Goal: Information Seeking & Learning: Learn about a topic

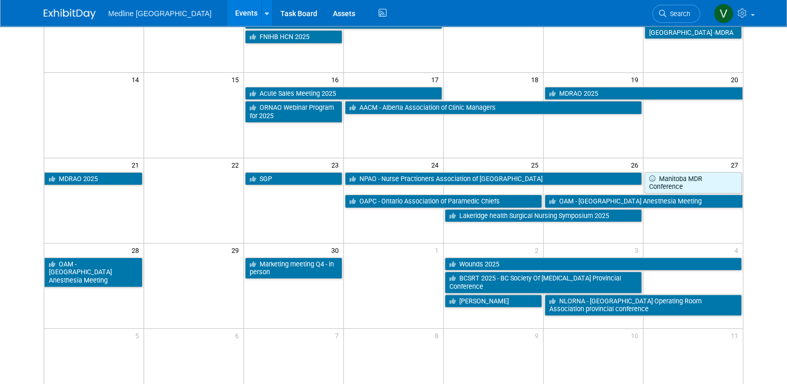
scroll to position [260, 0]
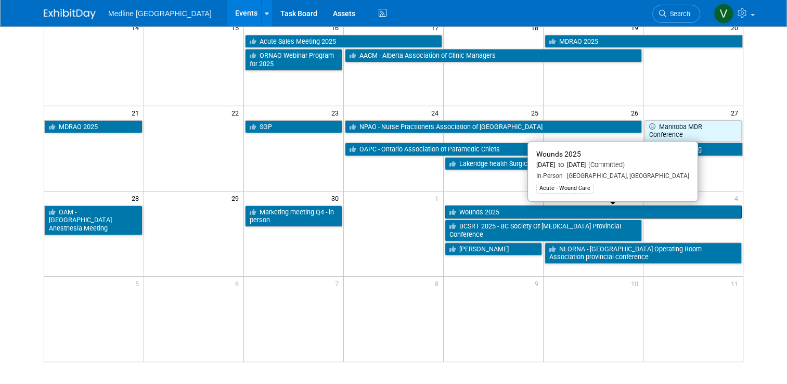
click at [522, 212] on link "Wounds 2025" at bounding box center [593, 212] width 297 height 14
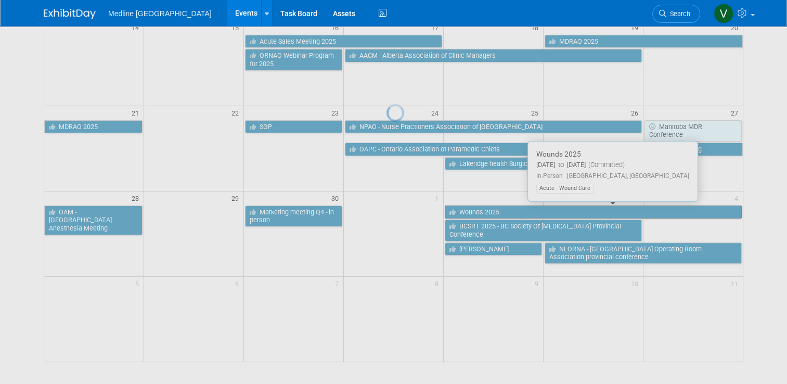
click at [401, 212] on div at bounding box center [393, 192] width 15 height 384
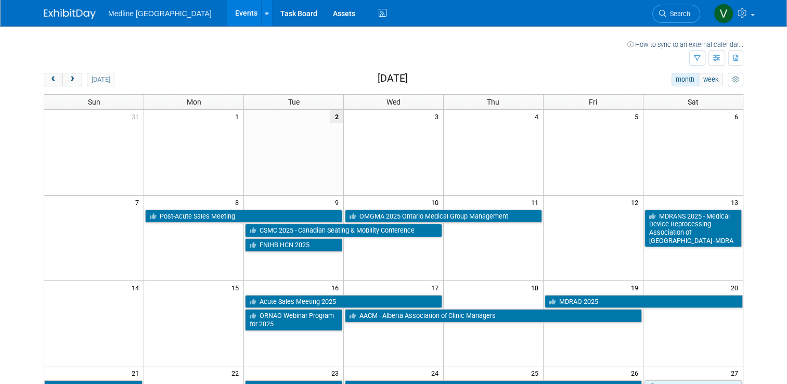
click at [408, 79] on h2 "September 2025" at bounding box center [393, 78] width 30 height 11
click at [49, 77] on span "prev" at bounding box center [53, 79] width 8 height 7
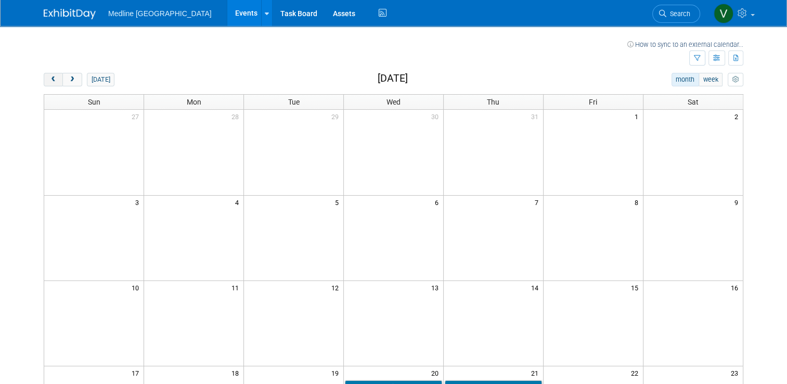
click at [49, 77] on span "prev" at bounding box center [53, 79] width 8 height 7
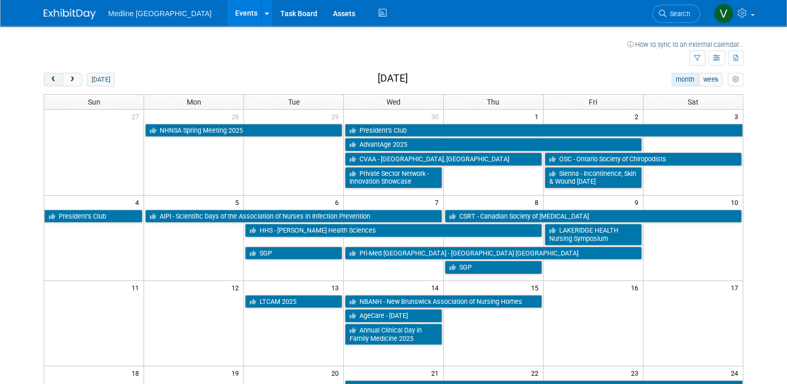
click at [49, 77] on span "prev" at bounding box center [53, 79] width 8 height 7
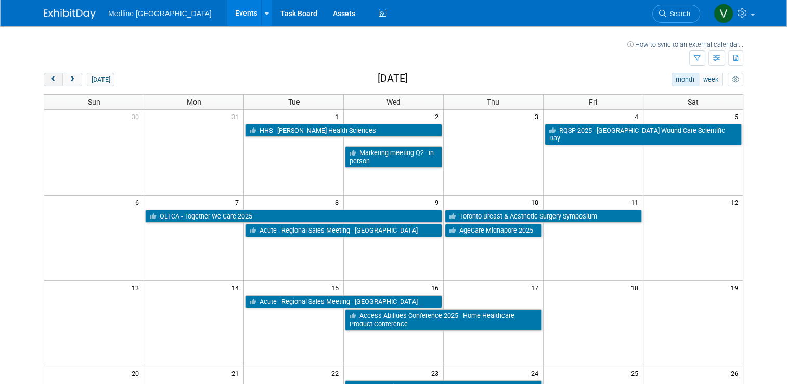
click at [49, 77] on span "prev" at bounding box center [53, 79] width 8 height 7
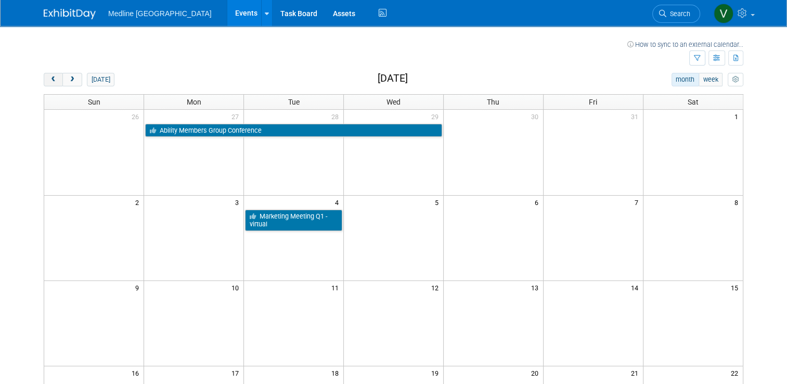
click at [49, 77] on span "prev" at bounding box center [53, 79] width 8 height 7
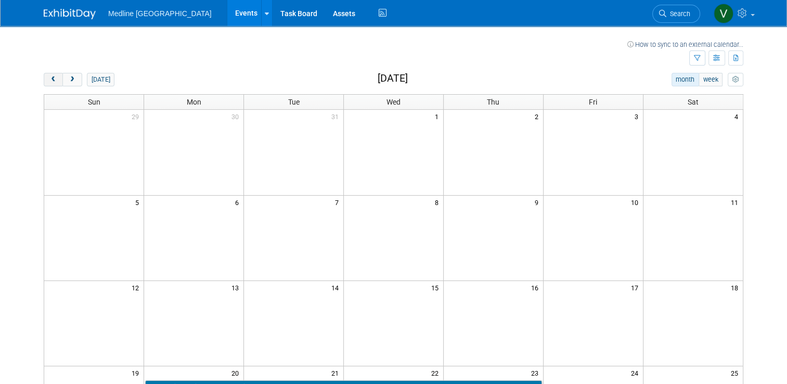
click at [49, 77] on span "prev" at bounding box center [53, 79] width 8 height 7
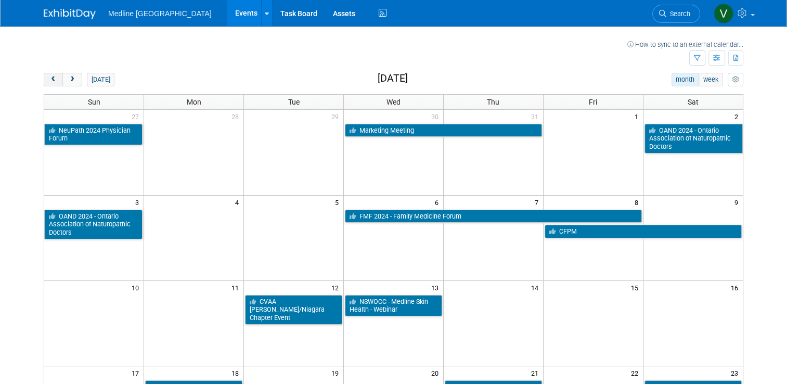
click at [49, 77] on span "prev" at bounding box center [53, 79] width 8 height 7
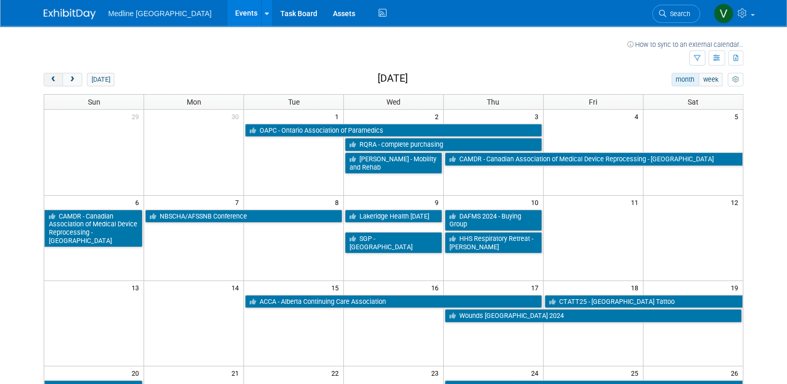
click at [49, 77] on span "prev" at bounding box center [53, 79] width 8 height 7
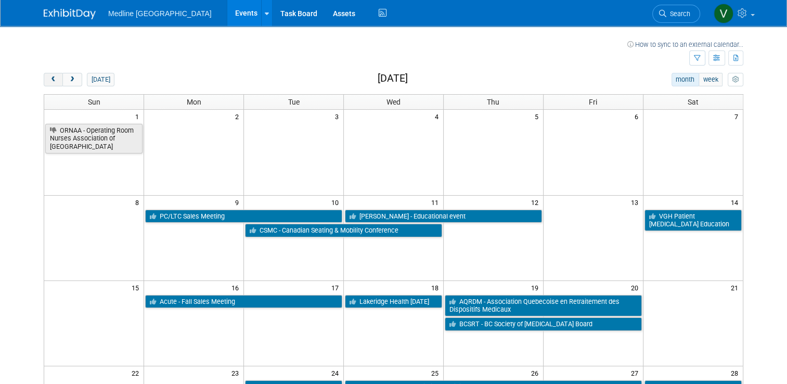
click at [51, 77] on button "prev" at bounding box center [53, 80] width 19 height 14
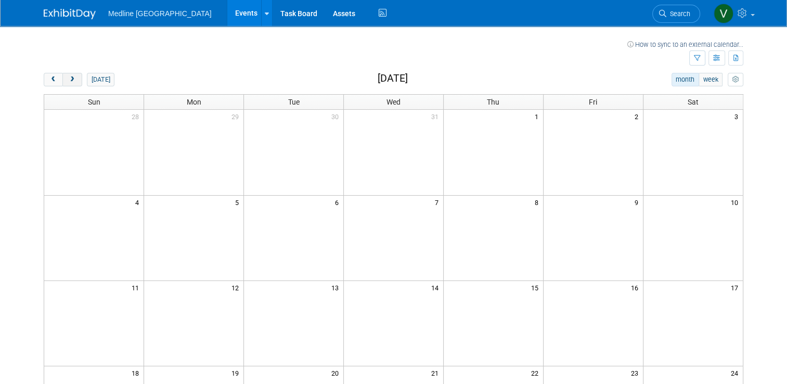
click at [68, 77] on span "next" at bounding box center [72, 79] width 8 height 7
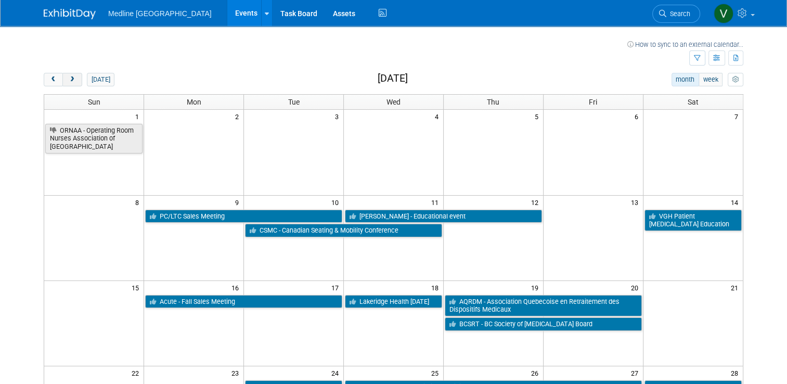
click at [68, 77] on span "next" at bounding box center [72, 79] width 8 height 7
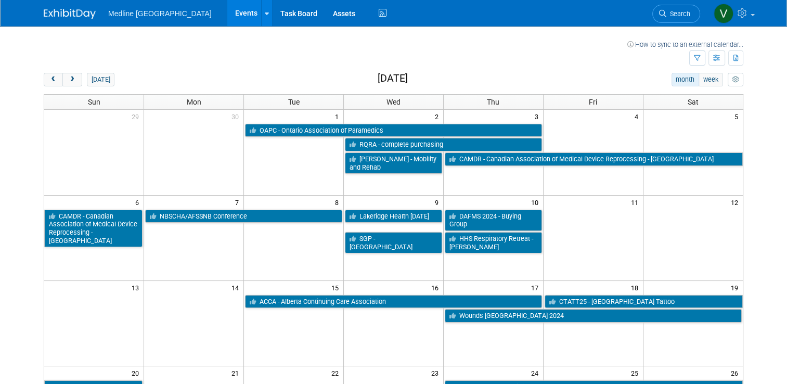
scroll to position [104, 0]
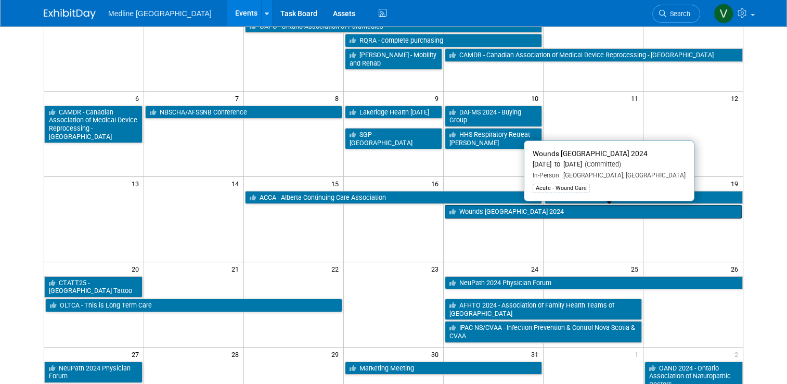
click at [518, 205] on link "Wounds [GEOGRAPHIC_DATA] 2024" at bounding box center [593, 212] width 297 height 14
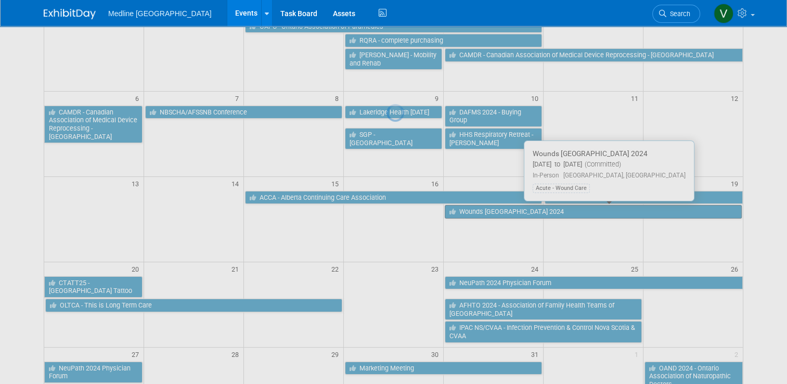
click at [401, 204] on div at bounding box center [393, 192] width 15 height 384
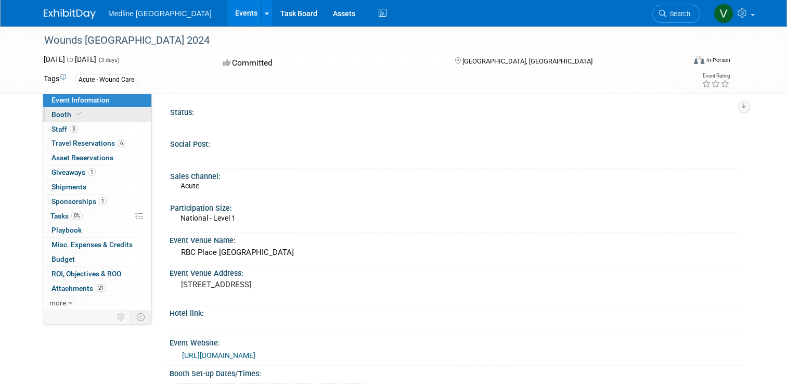
click at [51, 112] on span "Booth" at bounding box center [67, 114] width 32 height 8
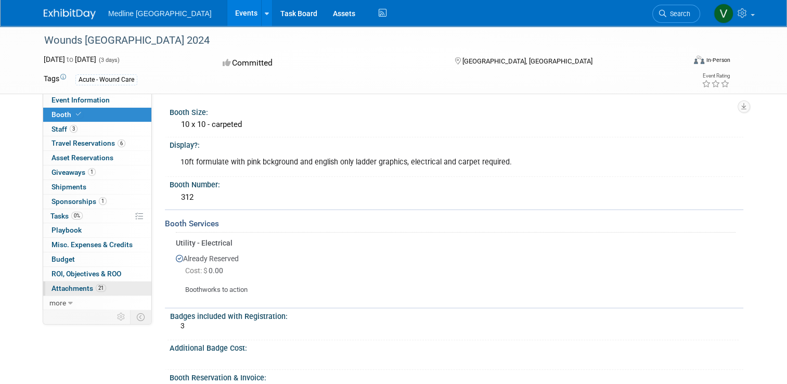
click at [70, 292] on link "21 Attachments 21" at bounding box center [97, 288] width 108 height 14
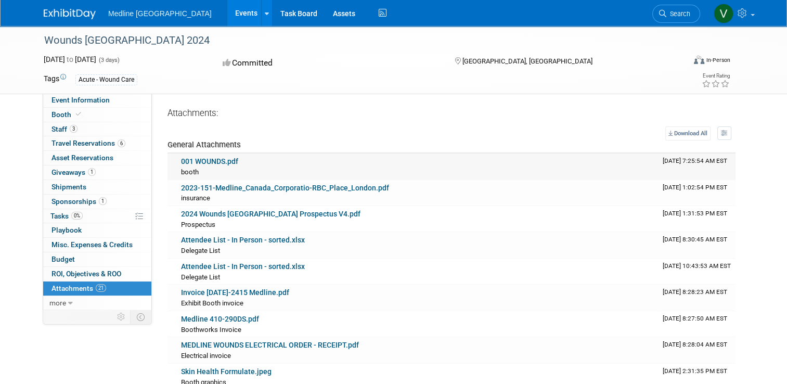
click at [211, 168] on div "booth booth X" at bounding box center [417, 171] width 473 height 10
click at [209, 162] on link "001 WOUNDS.pdf" at bounding box center [209, 161] width 57 height 8
click at [225, 219] on div "Prospectus Prospectus X" at bounding box center [417, 224] width 473 height 10
click at [225, 213] on link "2024 Wounds [GEOGRAPHIC_DATA] Prospectus V4.pdf" at bounding box center [270, 214] width 179 height 8
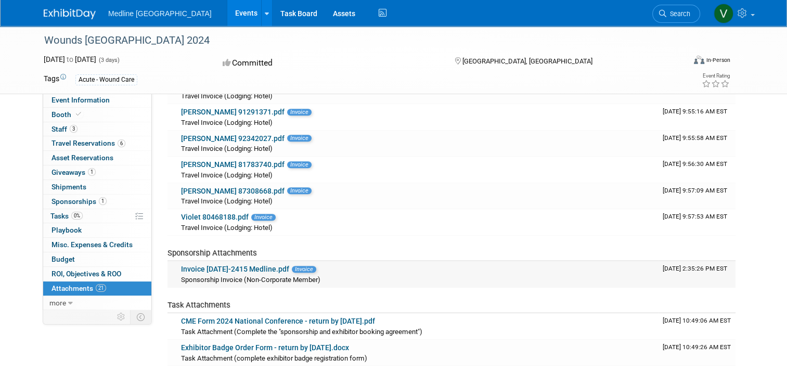
scroll to position [520, 0]
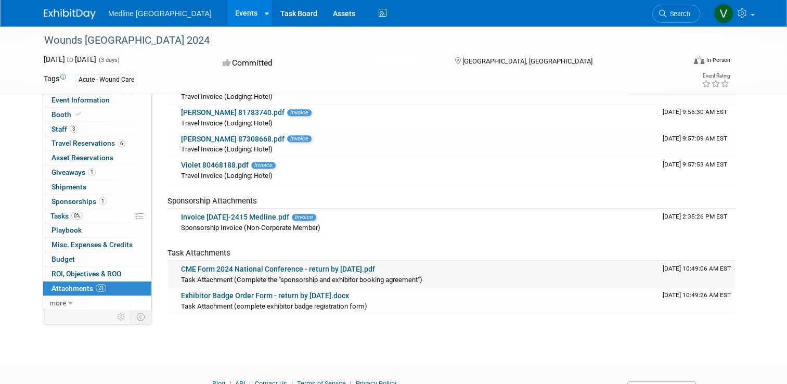
click at [263, 265] on link "CME Form 2024 National Conference - return by [DATE].pdf" at bounding box center [278, 269] width 194 height 8
click at [204, 295] on link "Exhibitor Badge Order Form - return by [DATE].docx" at bounding box center [265, 295] width 168 height 8
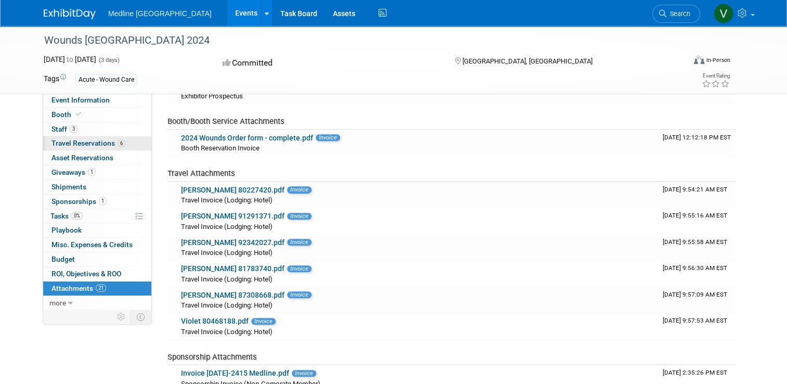
scroll to position [208, 0]
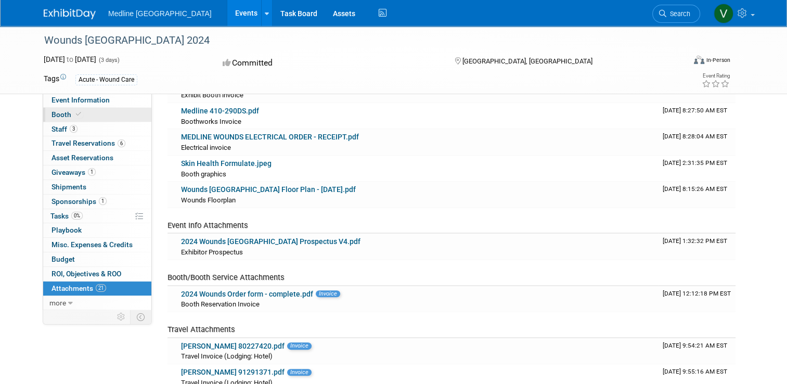
click at [57, 118] on span "Booth" at bounding box center [67, 114] width 32 height 8
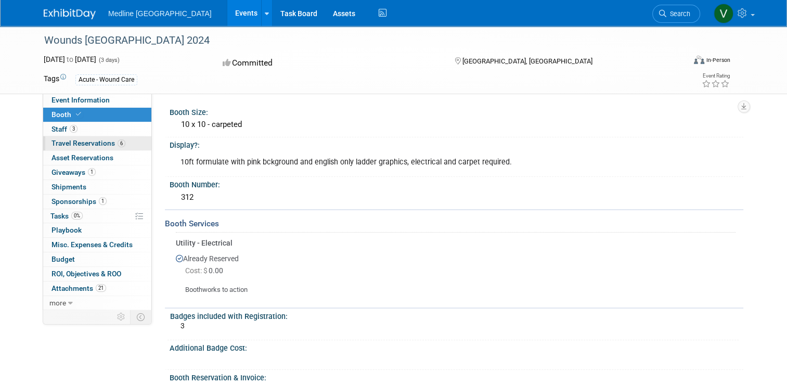
click at [77, 145] on span "Travel Reservations 6" at bounding box center [88, 143] width 74 height 8
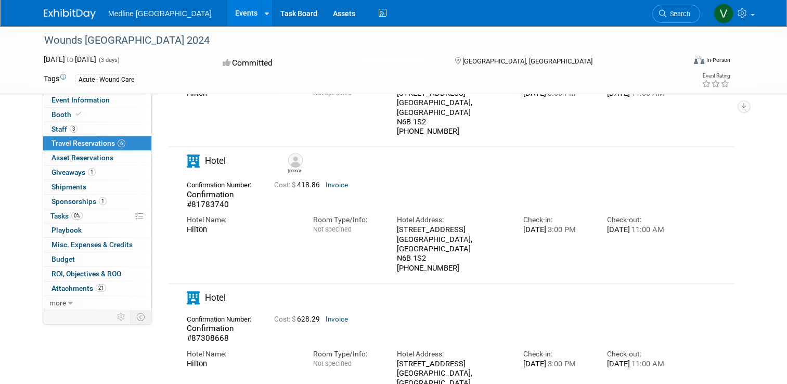
scroll to position [104, 0]
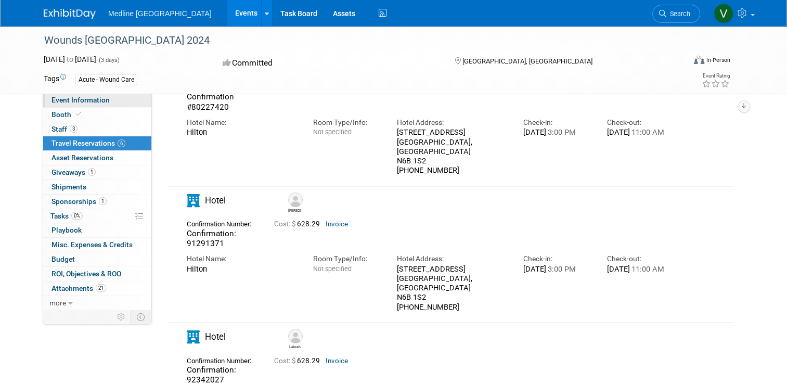
click at [74, 102] on span "Event Information" at bounding box center [80, 100] width 58 height 8
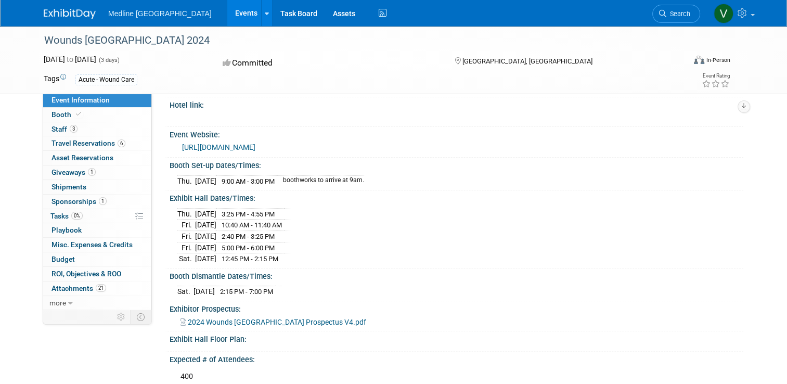
scroll to position [312, 0]
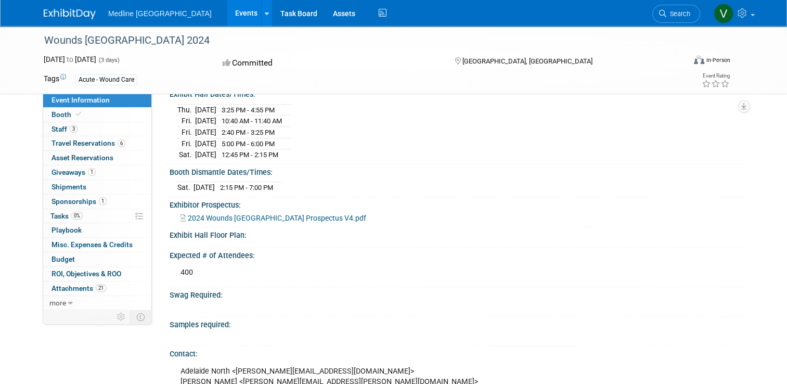
click at [202, 222] on span "2024 Wounds [GEOGRAPHIC_DATA] Prospectus V4.pdf" at bounding box center [277, 218] width 178 height 8
click at [69, 232] on span "Playbook 0" at bounding box center [66, 230] width 30 height 8
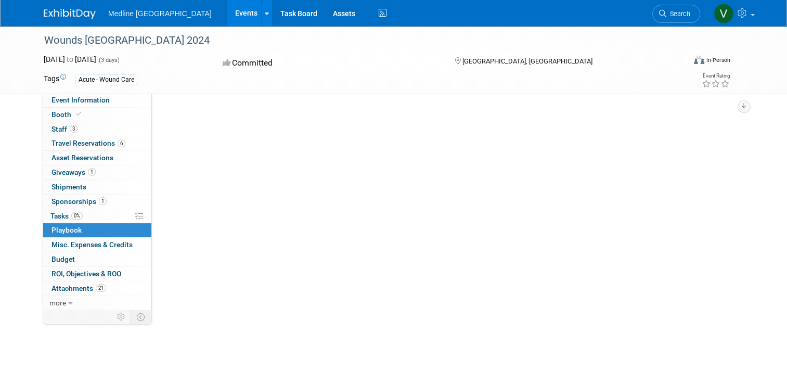
scroll to position [0, 0]
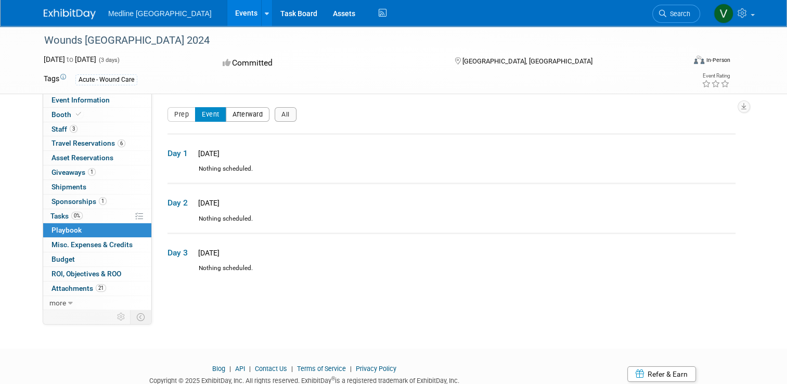
click at [244, 119] on button "Afterward" at bounding box center [248, 114] width 44 height 15
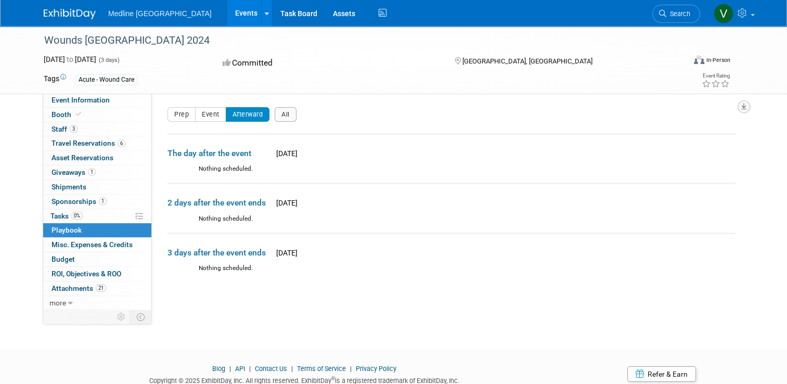
click at [750, 109] on button "button" at bounding box center [743, 106] width 12 height 12
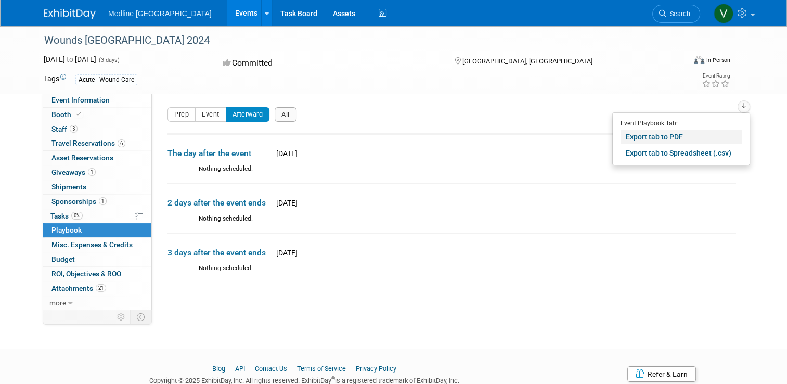
click at [666, 138] on link "Export tab to PDF" at bounding box center [680, 136] width 121 height 15
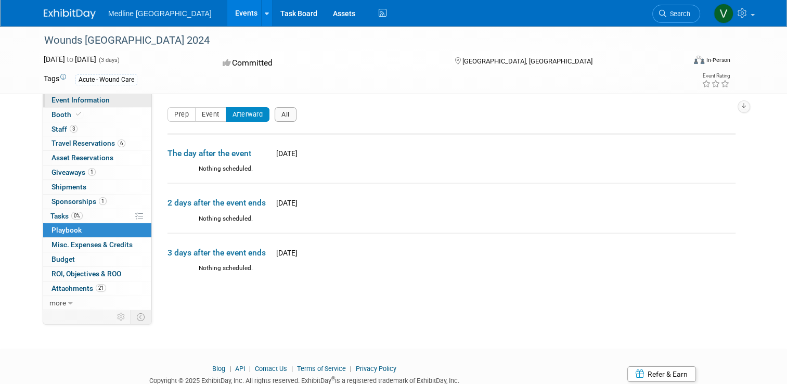
click at [62, 103] on span "Event Information" at bounding box center [80, 100] width 58 height 8
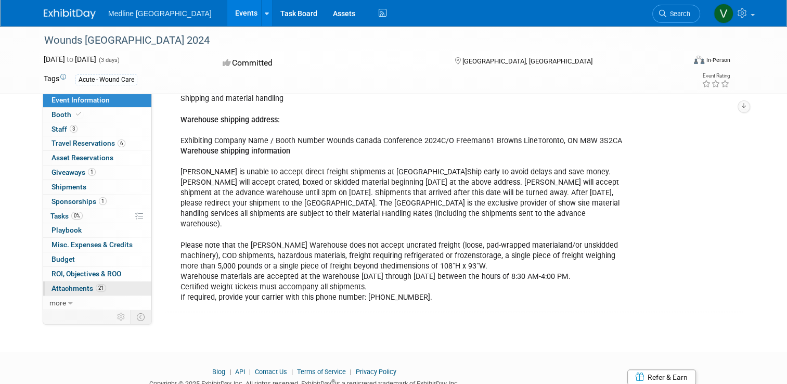
scroll to position [1031, 0]
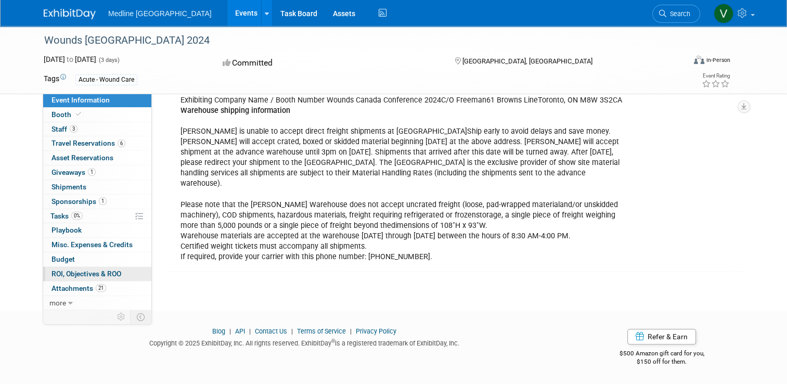
click at [93, 271] on span "ROI, Objectives & ROO 0" at bounding box center [86, 273] width 70 height 8
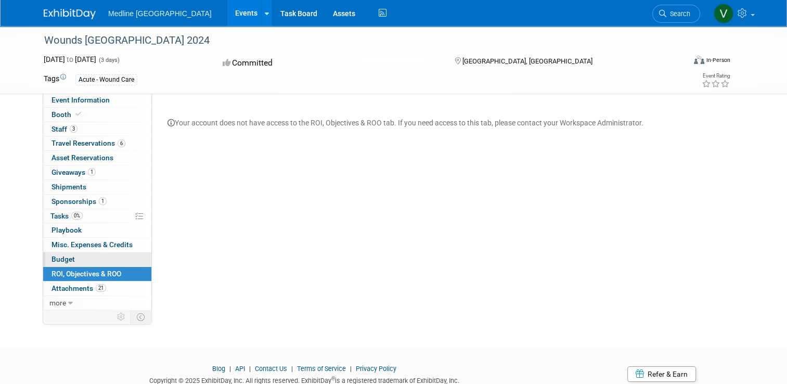
click at [55, 259] on span "Budget" at bounding box center [62, 259] width 23 height 8
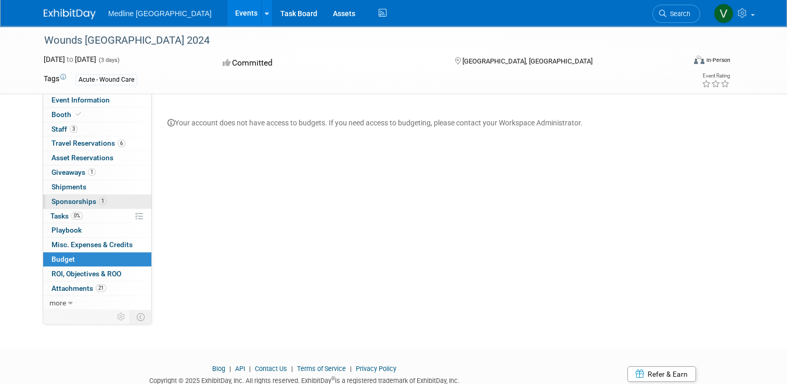
click at [64, 202] on span "Sponsorships 1" at bounding box center [78, 201] width 55 height 8
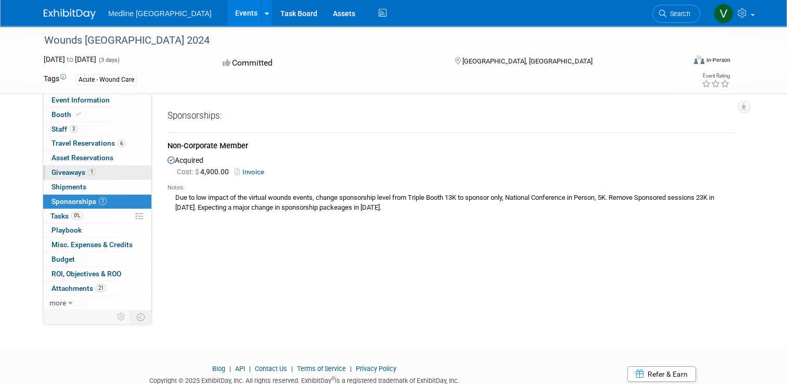
click at [59, 174] on span "Giveaways 1" at bounding box center [73, 172] width 44 height 8
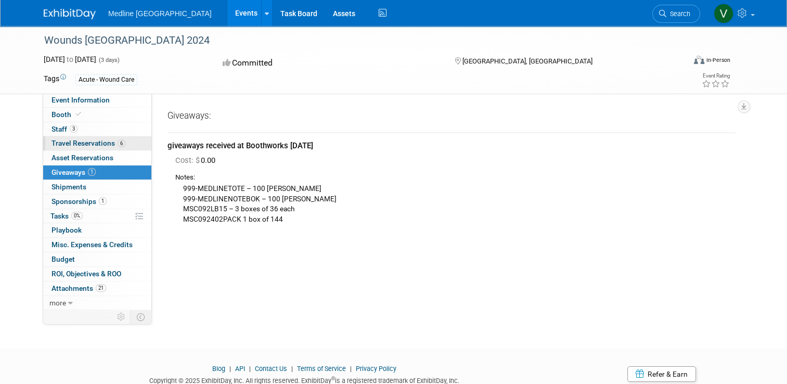
click at [76, 141] on span "Travel Reservations 6" at bounding box center [88, 143] width 74 height 8
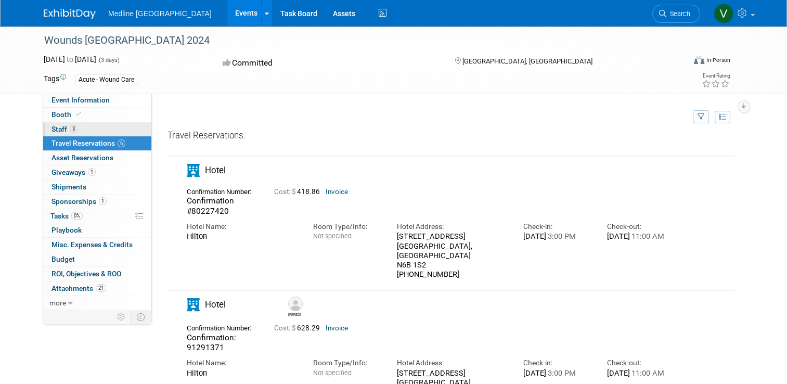
click at [71, 126] on link "3 Staff 3" at bounding box center [97, 129] width 108 height 14
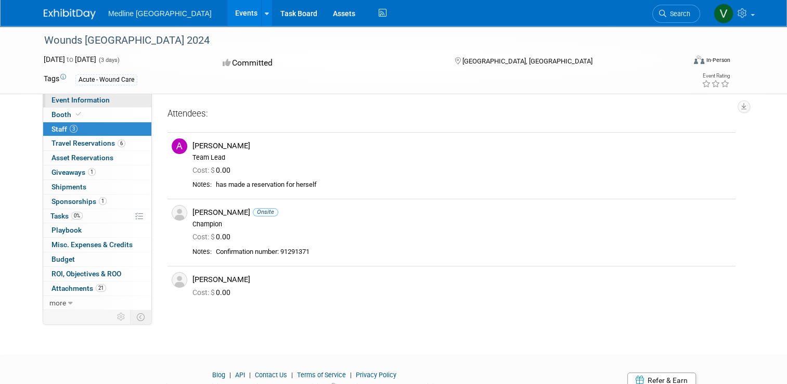
click at [80, 103] on span "Event Information" at bounding box center [80, 100] width 58 height 8
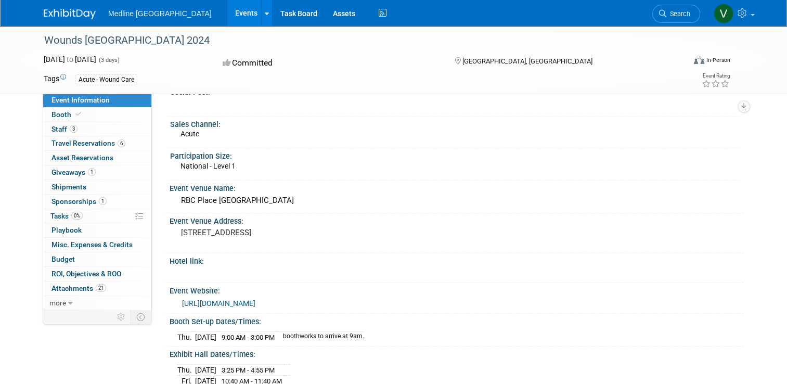
scroll to position [156, 0]
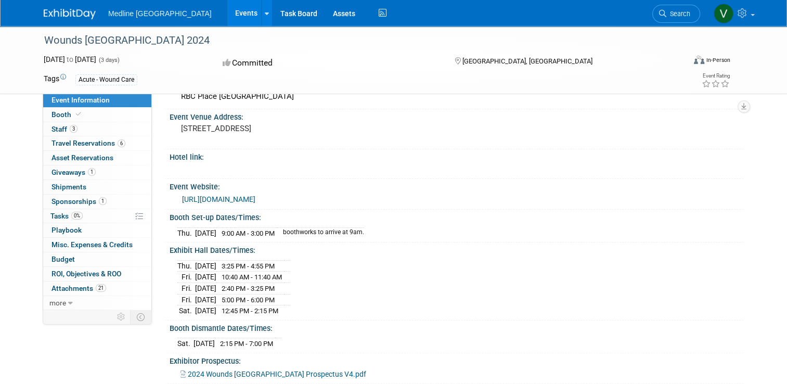
click at [243, 203] on link "[URL][DOMAIN_NAME]" at bounding box center [218, 199] width 73 height 8
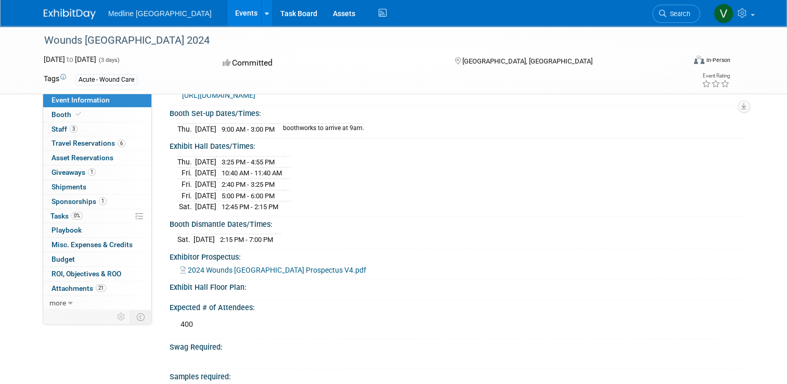
scroll to position [312, 0]
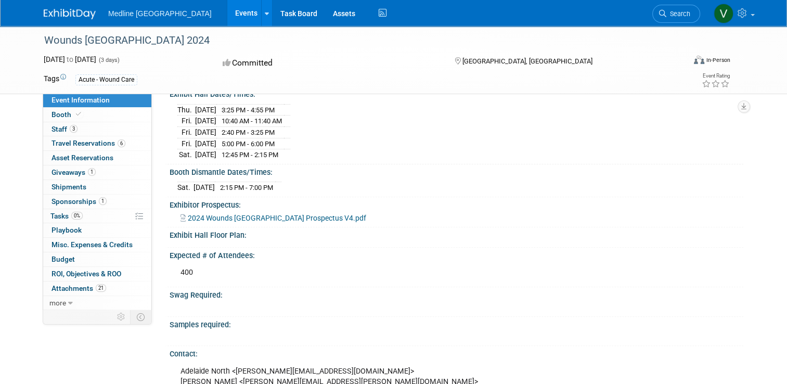
click at [217, 222] on span "2024 Wounds [GEOGRAPHIC_DATA] Prospectus V4.pdf" at bounding box center [277, 218] width 178 height 8
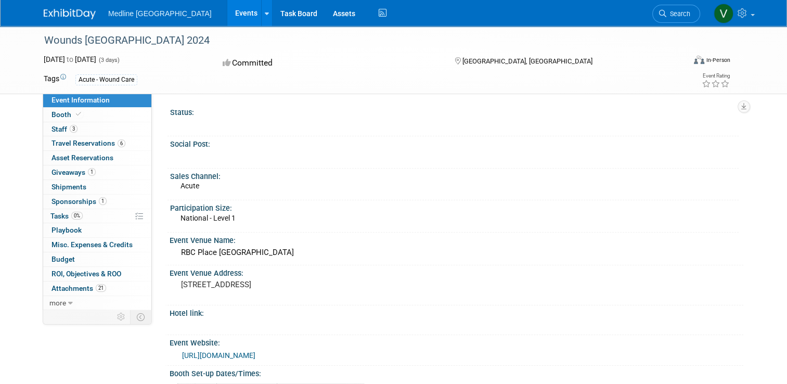
scroll to position [156, 0]
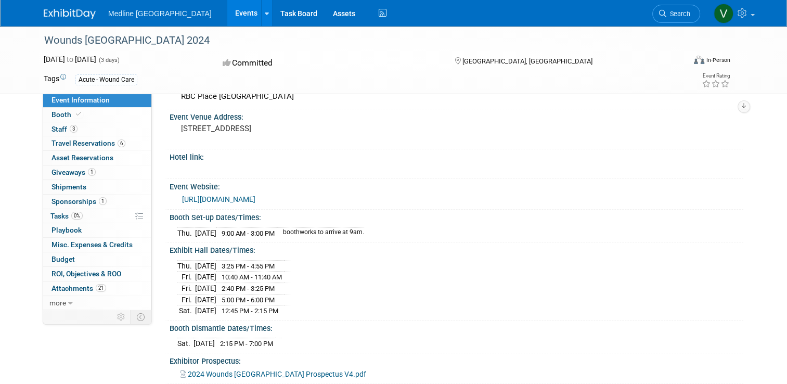
click at [251, 203] on link "[URL][DOMAIN_NAME]" at bounding box center [218, 199] width 73 height 8
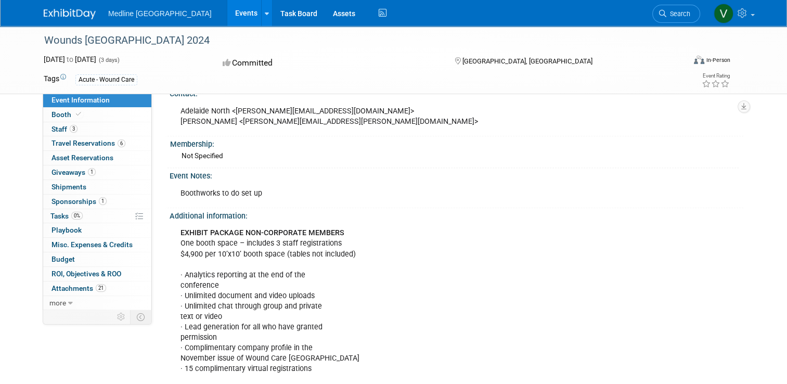
scroll to position [676, 0]
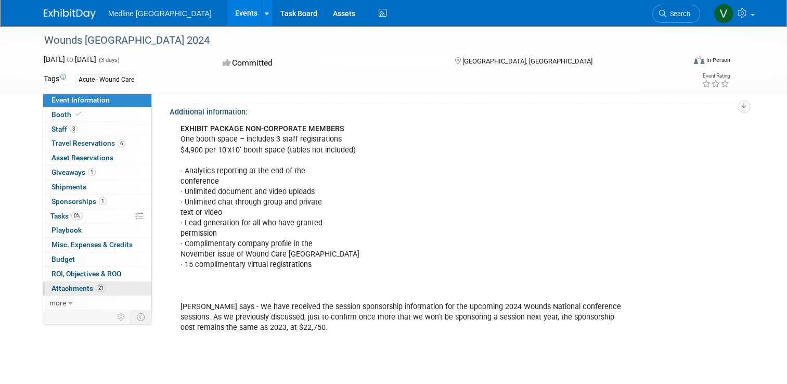
click at [74, 288] on span "Attachments 21" at bounding box center [78, 288] width 55 height 8
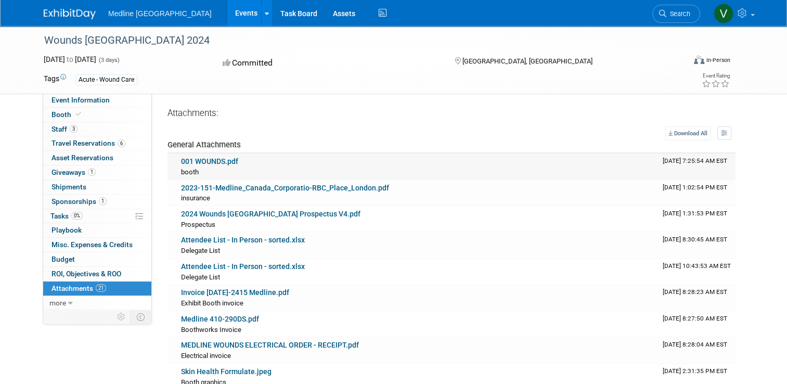
click at [206, 165] on link "001 WOUNDS.pdf" at bounding box center [209, 161] width 57 height 8
click at [234, 188] on link "2023-151-Medline_Canada_Corporatio-RBC_Place_London.pdf" at bounding box center [285, 188] width 208 height 8
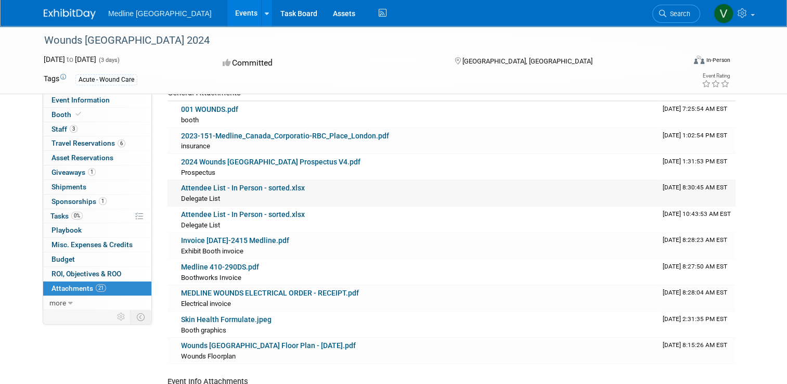
click at [227, 194] on div "Delegate List Delegate List X" at bounding box center [417, 198] width 473 height 10
click at [224, 191] on link "Attendee List - In Person - sorted.xlsx" at bounding box center [243, 188] width 124 height 8
click at [233, 213] on link "Attendee List - In Person - sorted.xlsx" at bounding box center [243, 214] width 124 height 8
click at [230, 238] on link "Invoice [DATE]-2415 Medline.pdf" at bounding box center [235, 240] width 108 height 8
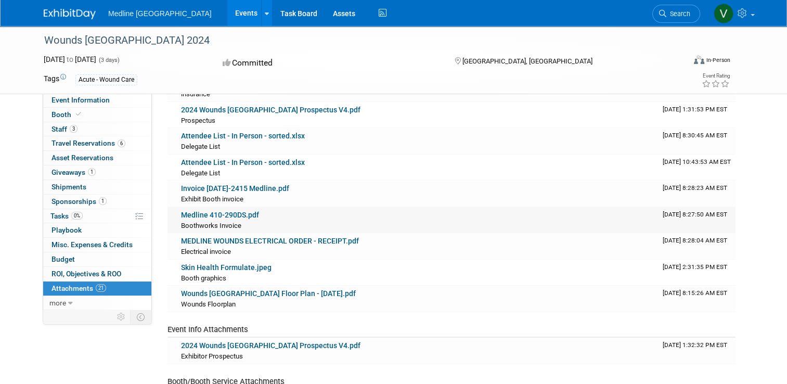
click at [230, 215] on link "Medline 410-290DS.pdf" at bounding box center [220, 215] width 78 height 8
click at [227, 268] on link "Skin Health Formulate.jpeg" at bounding box center [226, 267] width 90 height 8
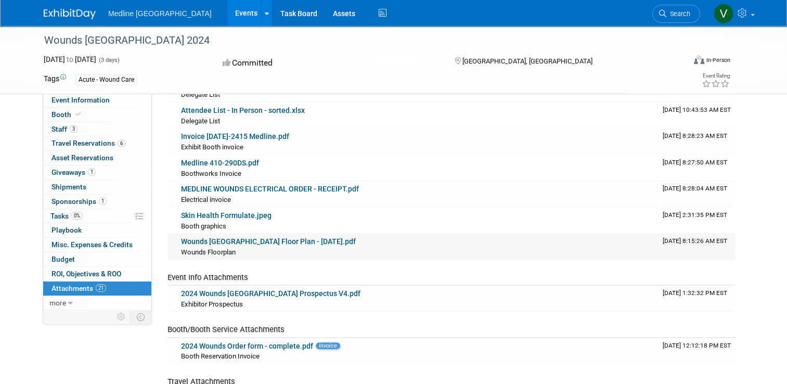
click at [224, 244] on link "Wounds [GEOGRAPHIC_DATA] Floor Plan - [DATE].pdf" at bounding box center [268, 241] width 175 height 8
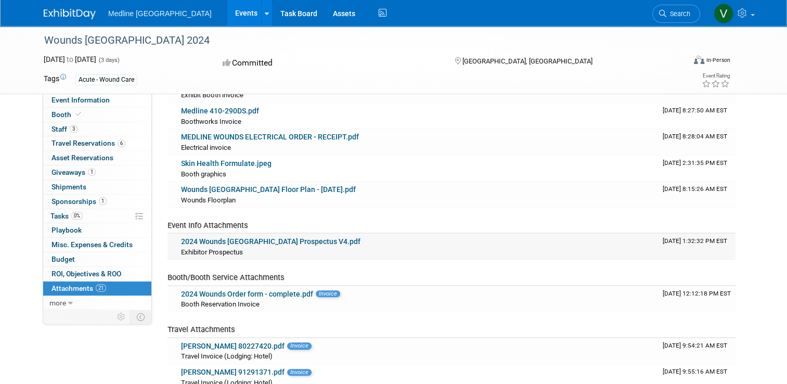
click at [221, 240] on link "2024 Wounds [GEOGRAPHIC_DATA] Prospectus V4.pdf" at bounding box center [270, 241] width 179 height 8
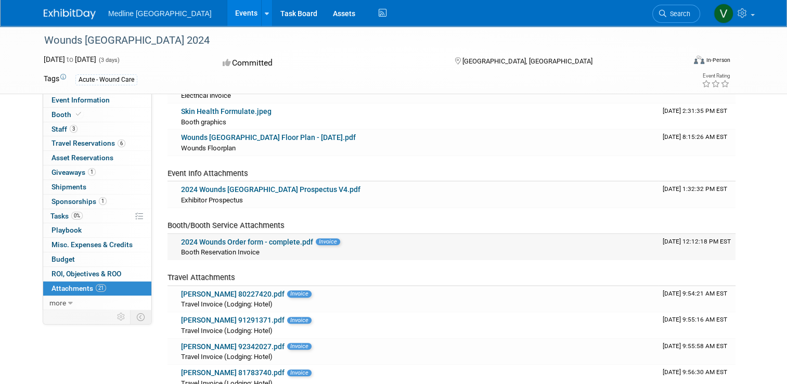
scroll to position [312, 0]
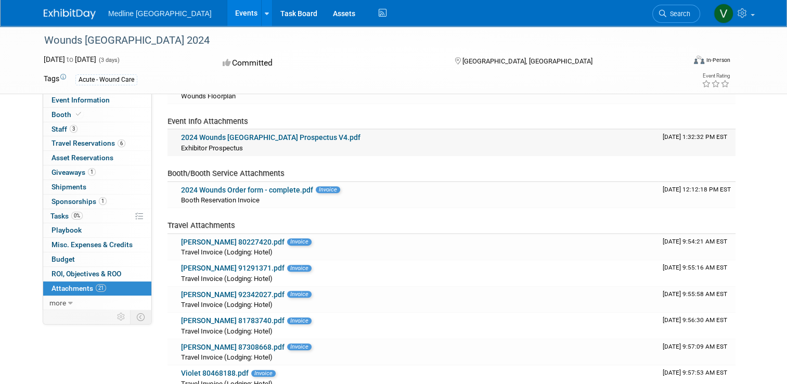
click at [225, 137] on link "2024 Wounds [GEOGRAPHIC_DATA] Prospectus V4.pdf" at bounding box center [270, 137] width 179 height 8
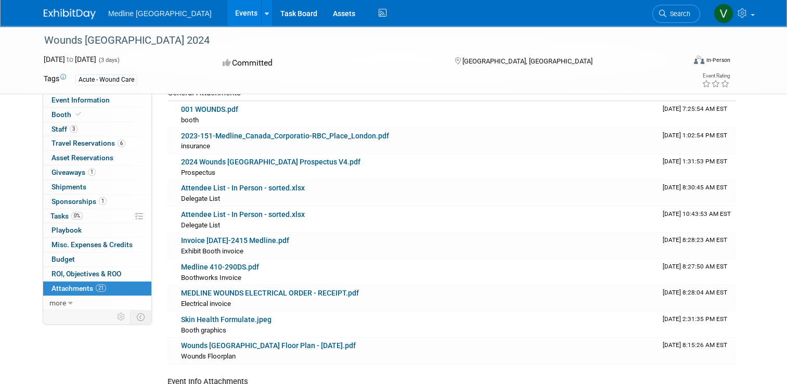
scroll to position [0, 0]
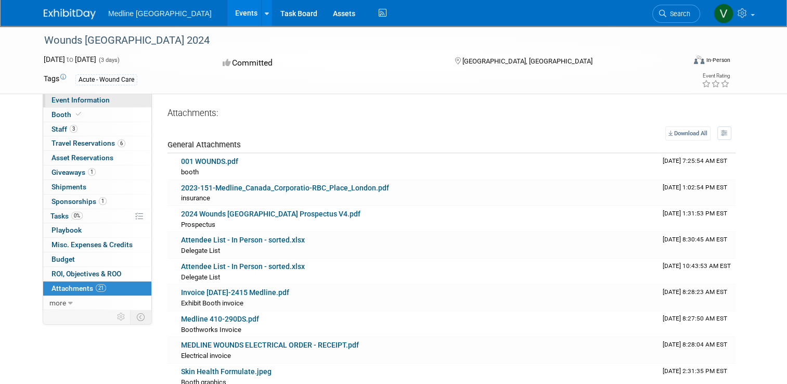
click at [58, 102] on span "Event Information" at bounding box center [80, 100] width 58 height 8
